Goal: Task Accomplishment & Management: Use online tool/utility

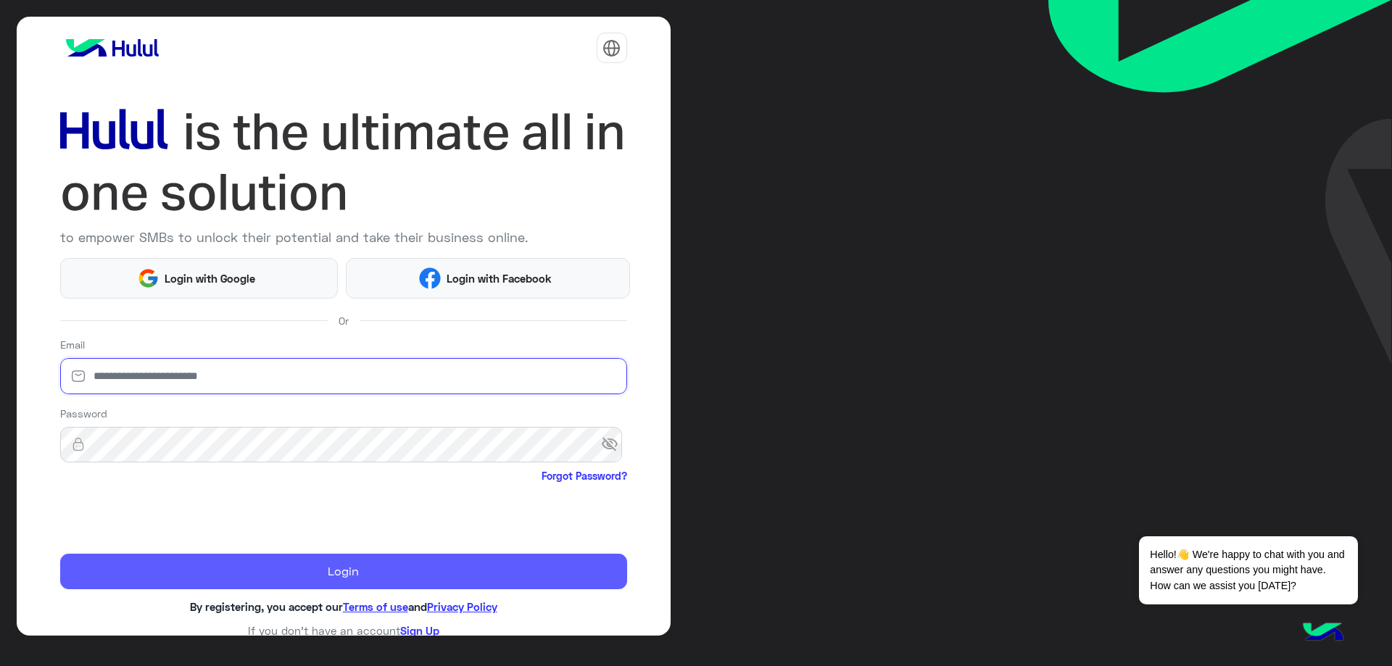
type input "**********"
click at [202, 572] on button "Login" at bounding box center [343, 572] width 567 height 36
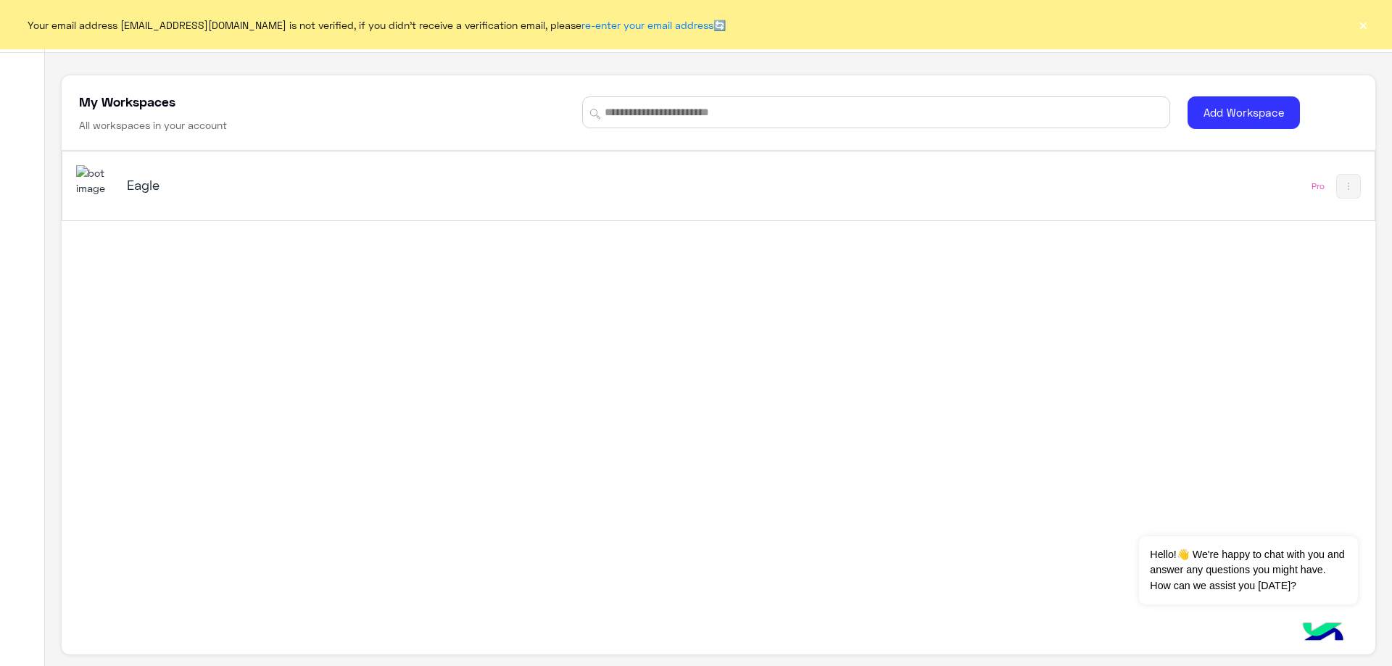
click at [1369, 25] on button "×" at bounding box center [1363, 24] width 14 height 14
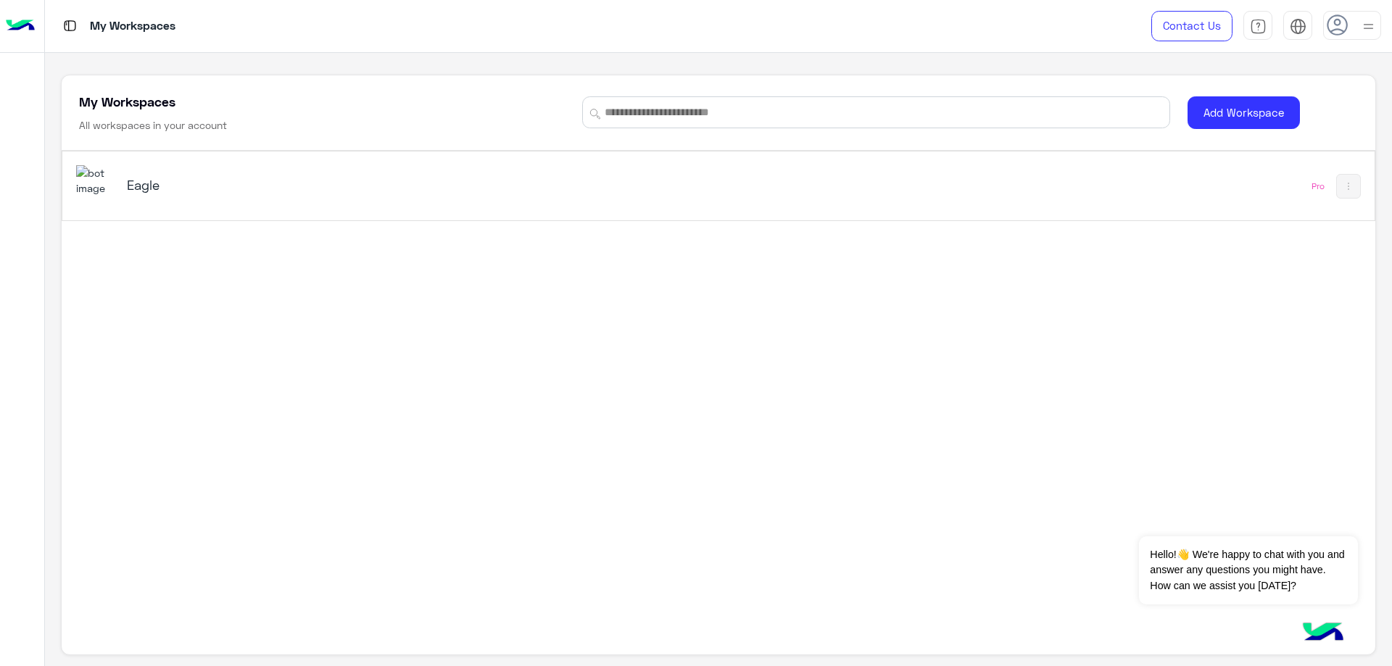
click at [129, 179] on h5 "Eagle" at bounding box center [358, 184] width 462 height 17
